Goal: Navigation & Orientation: Find specific page/section

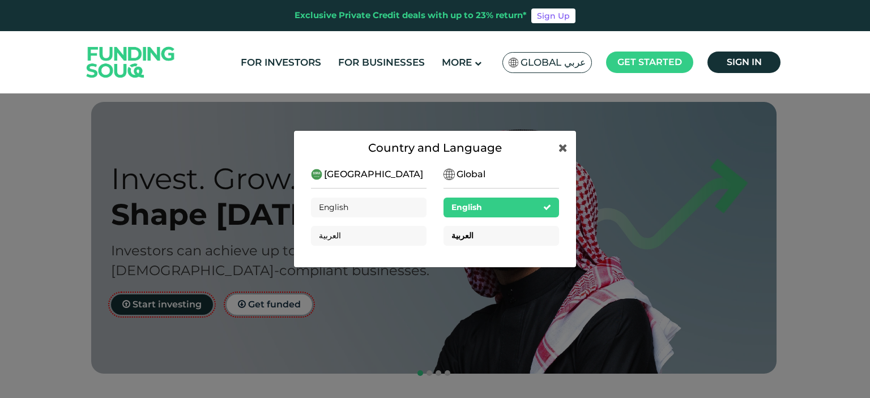
click at [503, 232] on div "العربية" at bounding box center [500, 236] width 115 height 20
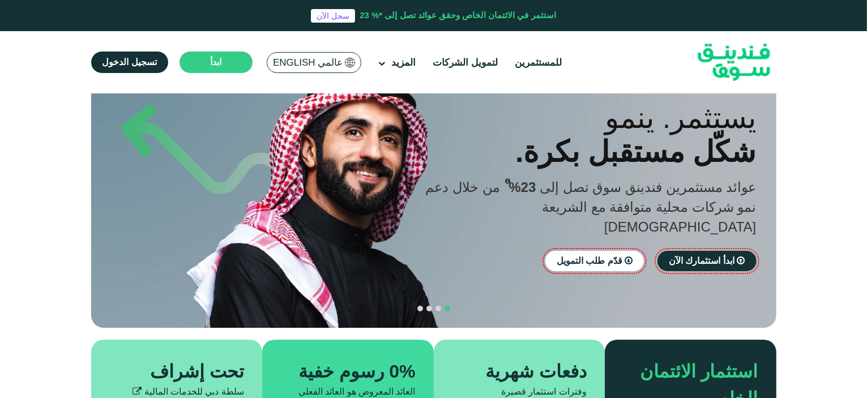
scroll to position [29, 0]
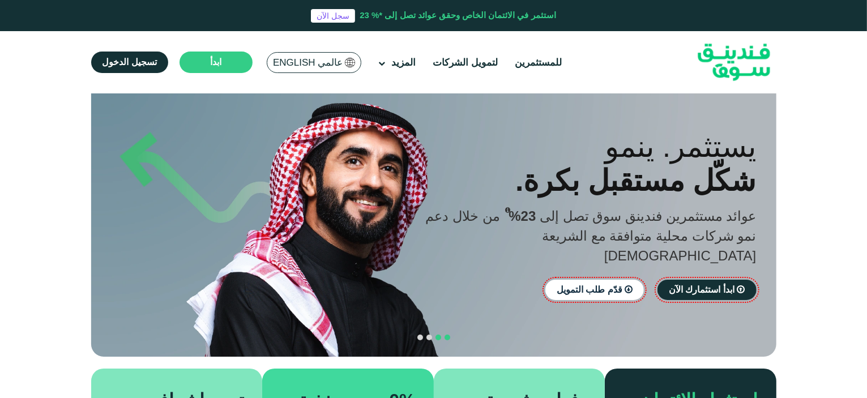
click at [435, 335] on span "navigation" at bounding box center [438, 338] width 6 height 6
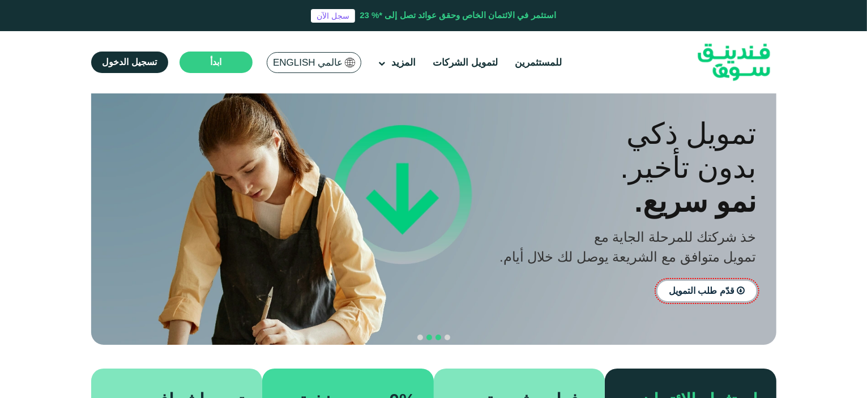
click at [426, 335] on span "navigation" at bounding box center [429, 338] width 6 height 6
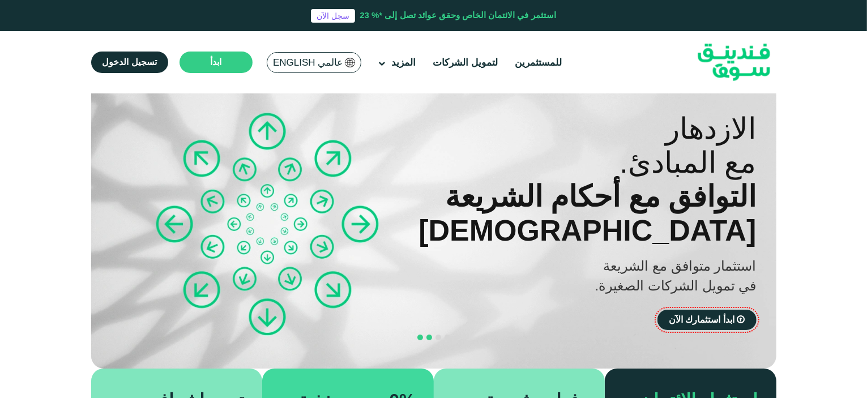
click at [417, 333] on button "navigation" at bounding box center [420, 337] width 9 height 9
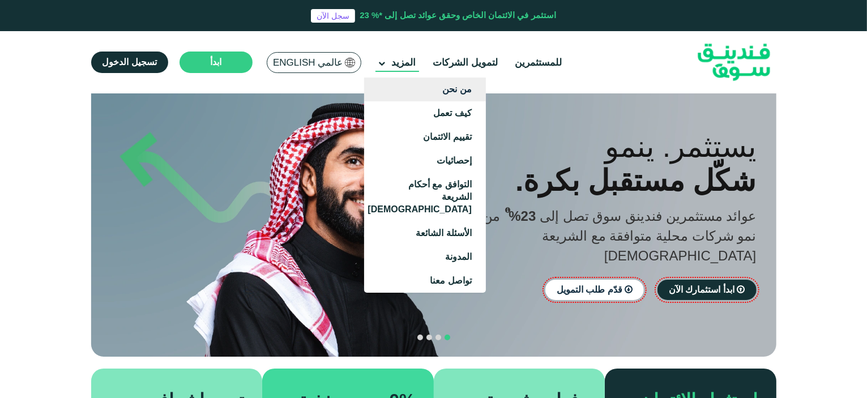
click at [441, 92] on link "من نحن" at bounding box center [425, 90] width 122 height 24
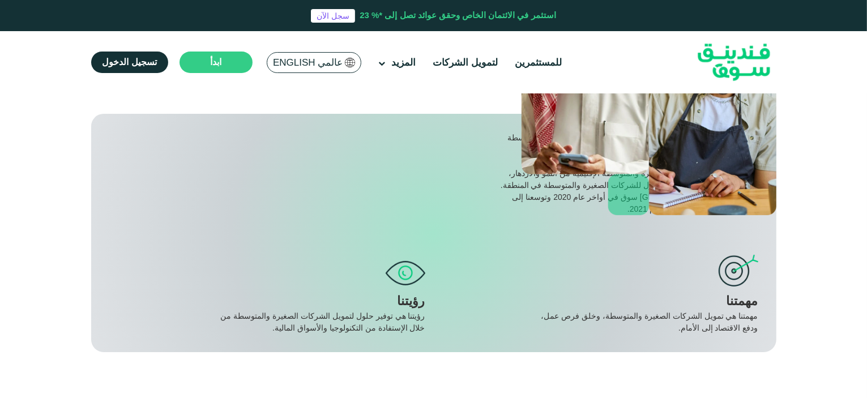
scroll to position [224, 0]
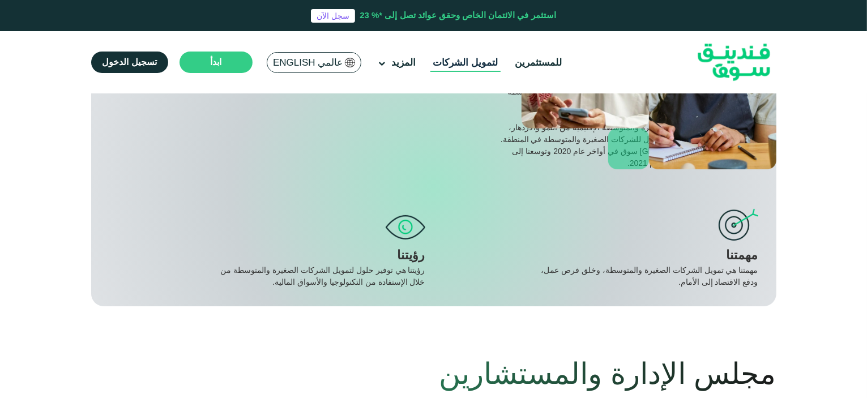
click at [472, 61] on link "لتمويل الشركات" at bounding box center [465, 62] width 71 height 19
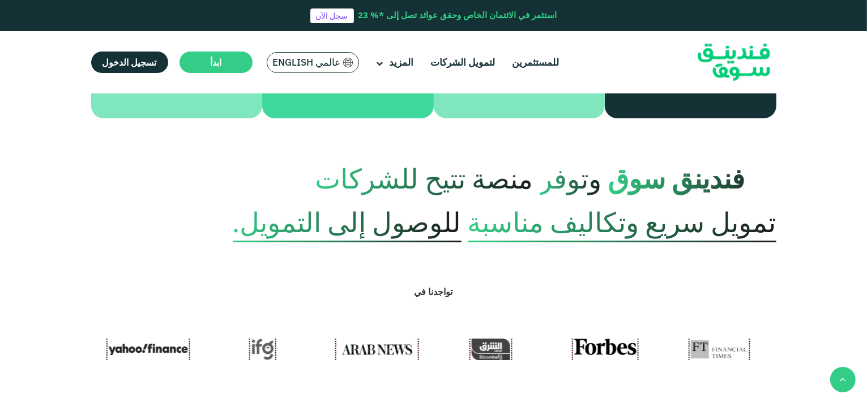
scroll to position [404, 0]
